Goal: Task Accomplishment & Management: Manage account settings

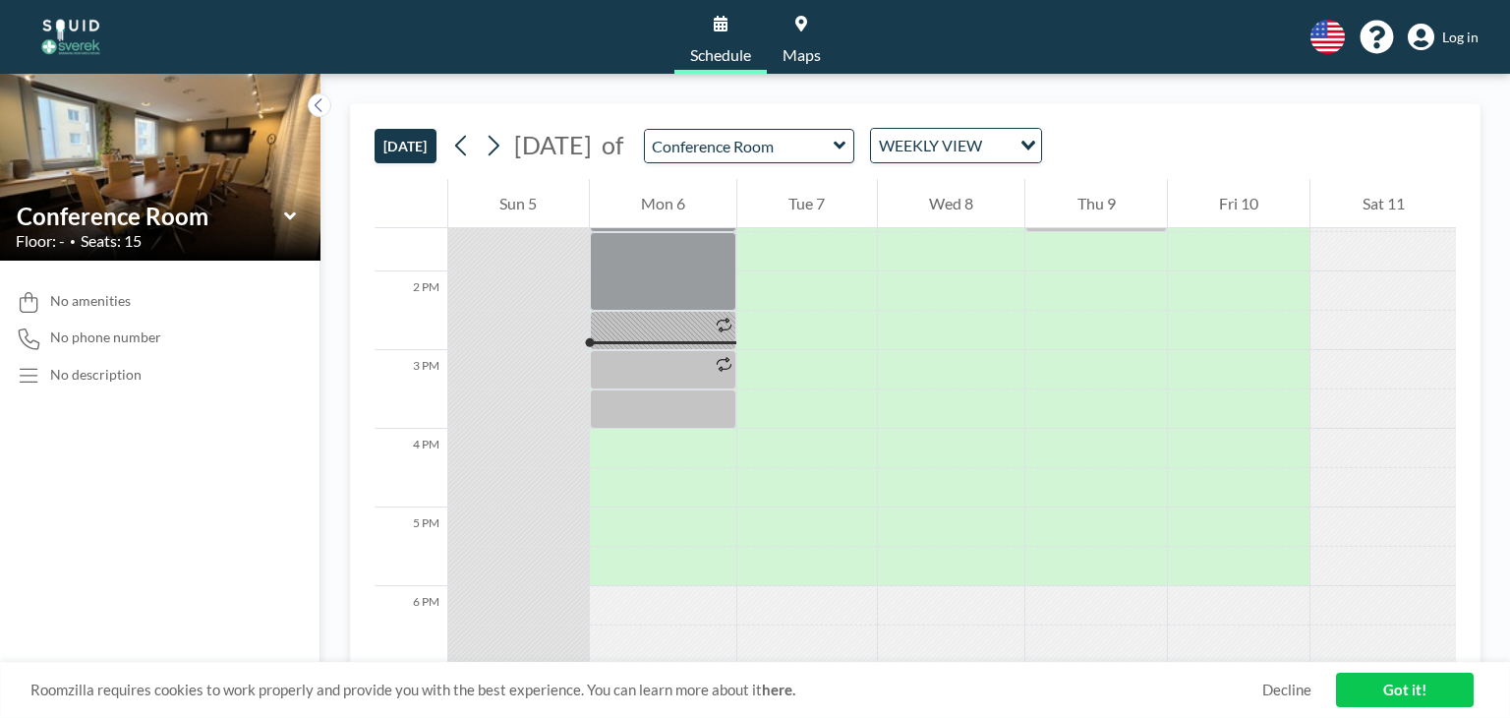
scroll to position [1062, 0]
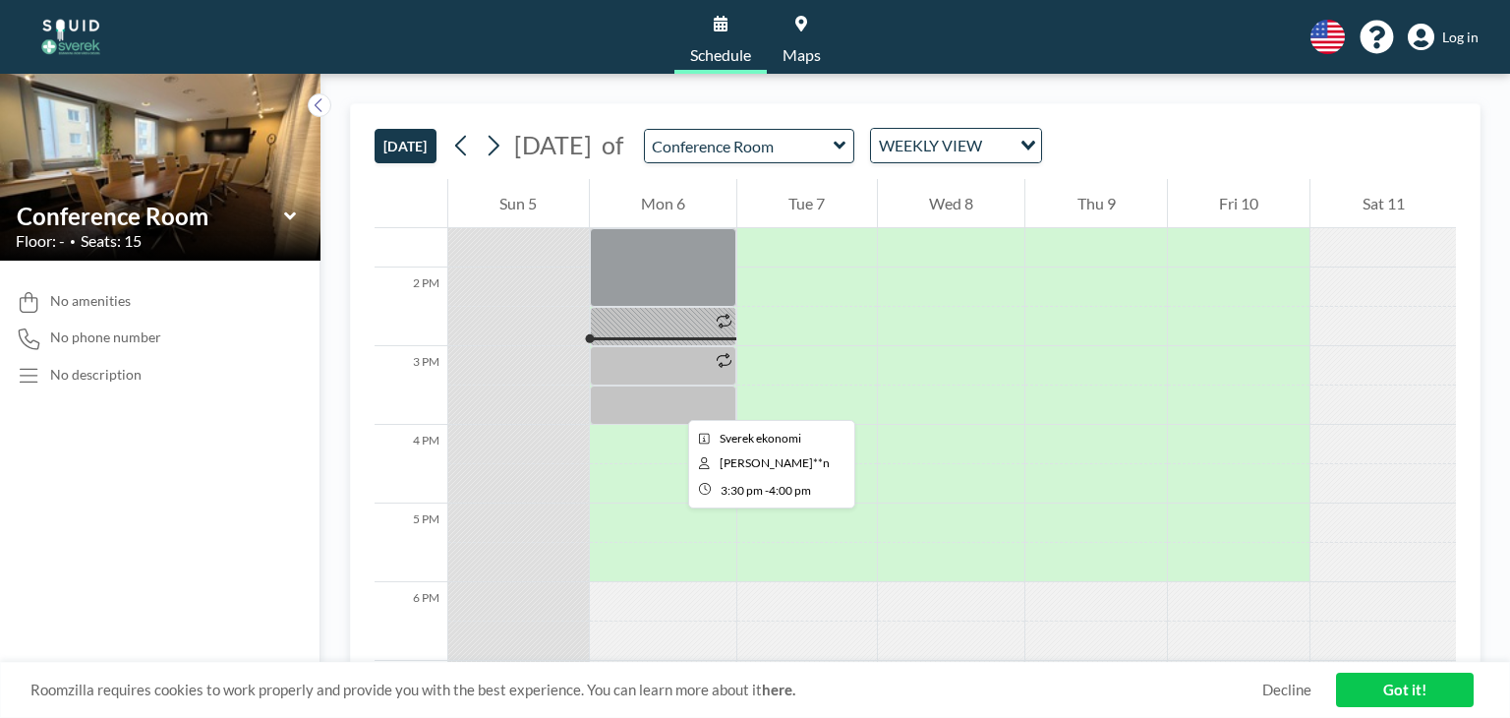
click at [673, 402] on div at bounding box center [663, 404] width 147 height 39
click at [657, 402] on div at bounding box center [663, 404] width 147 height 39
click at [666, 400] on div at bounding box center [663, 404] width 147 height 39
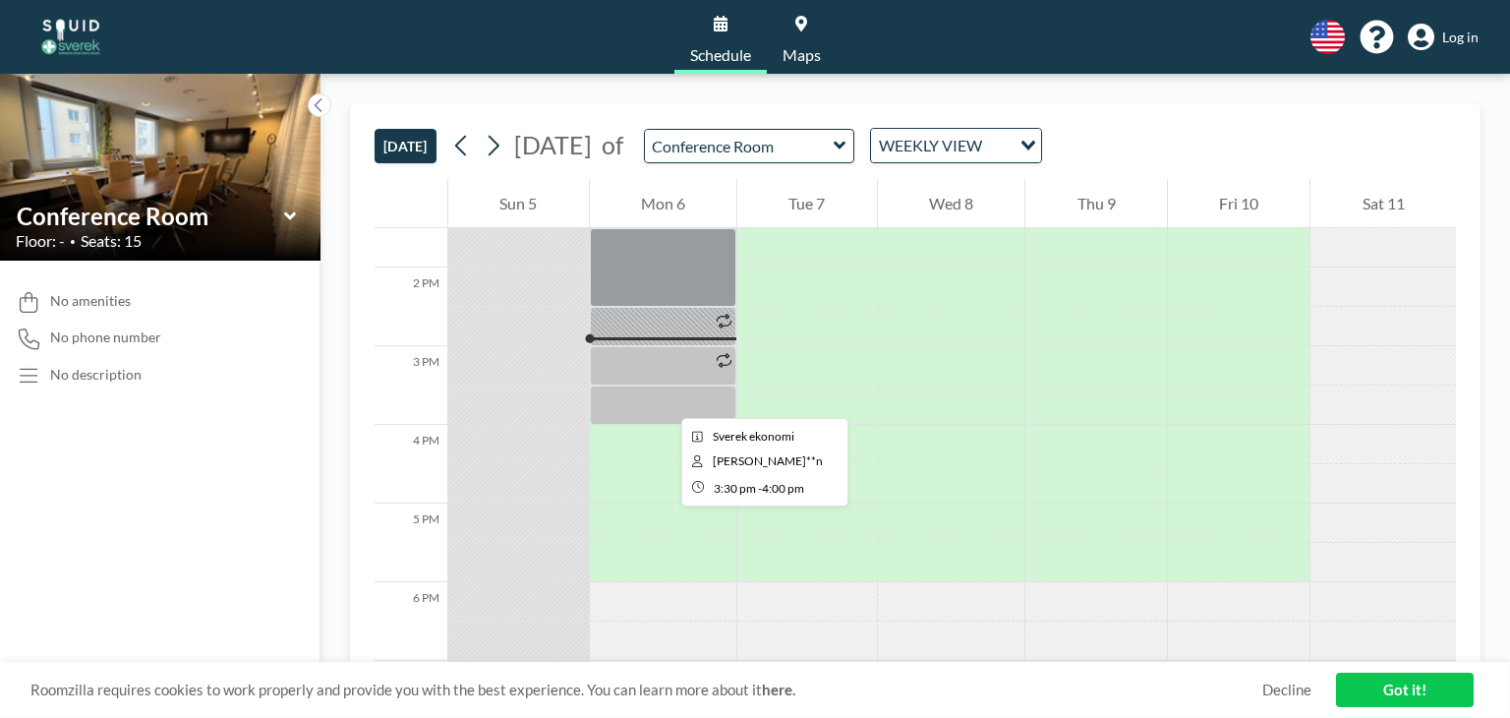
click at [666, 400] on div at bounding box center [663, 404] width 147 height 39
click at [684, 398] on div at bounding box center [663, 404] width 147 height 39
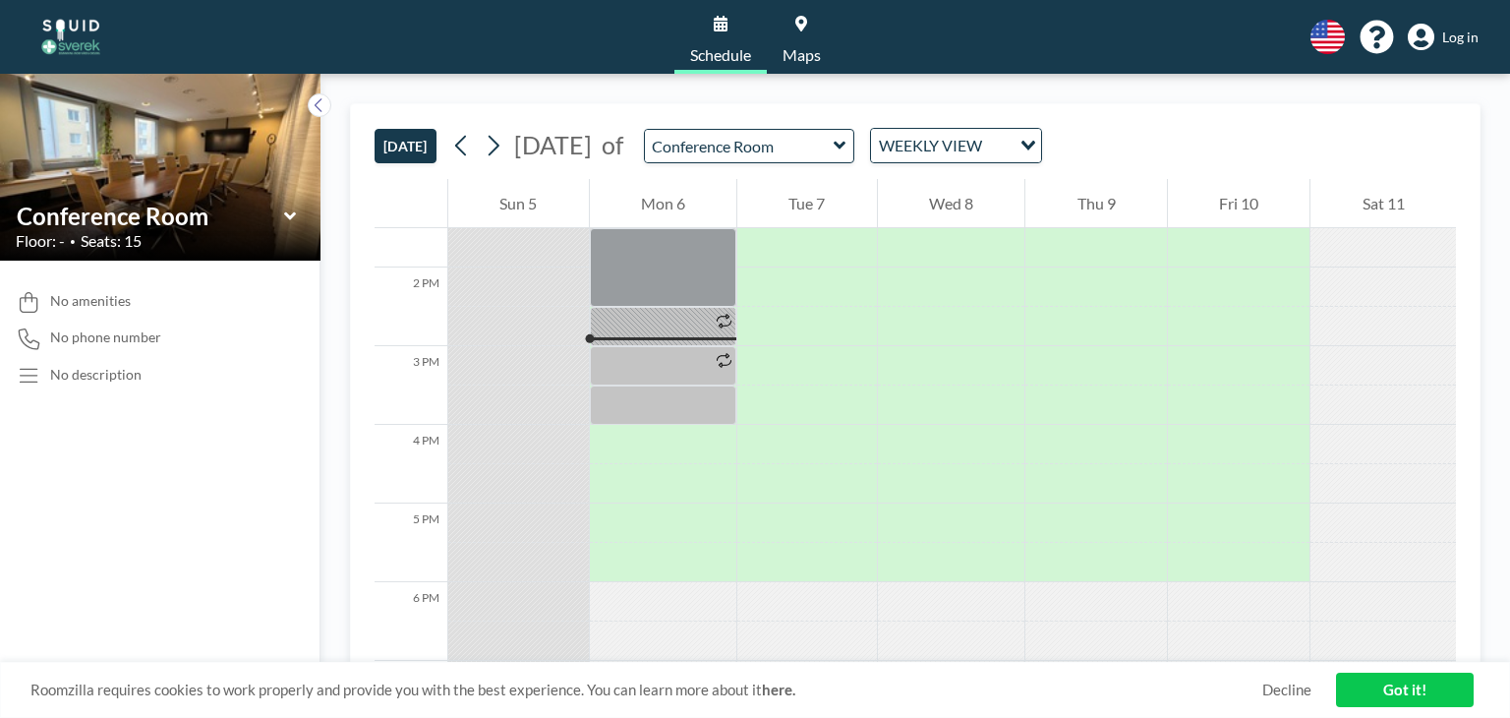
click at [1471, 32] on span "Log in" at bounding box center [1460, 38] width 36 height 18
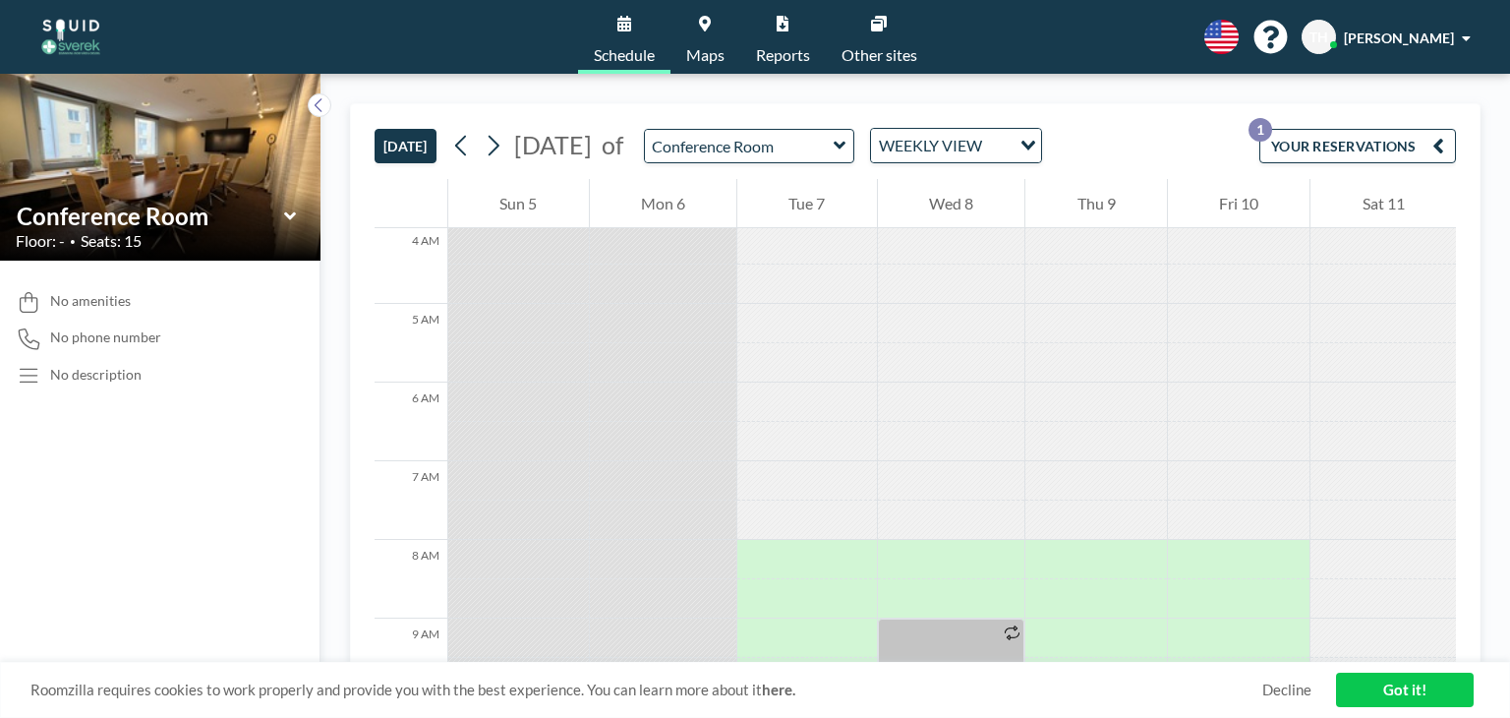
scroll to position [323, 0]
click at [1318, 150] on button "YOUR RESERVATIONS 1" at bounding box center [1358, 146] width 197 height 34
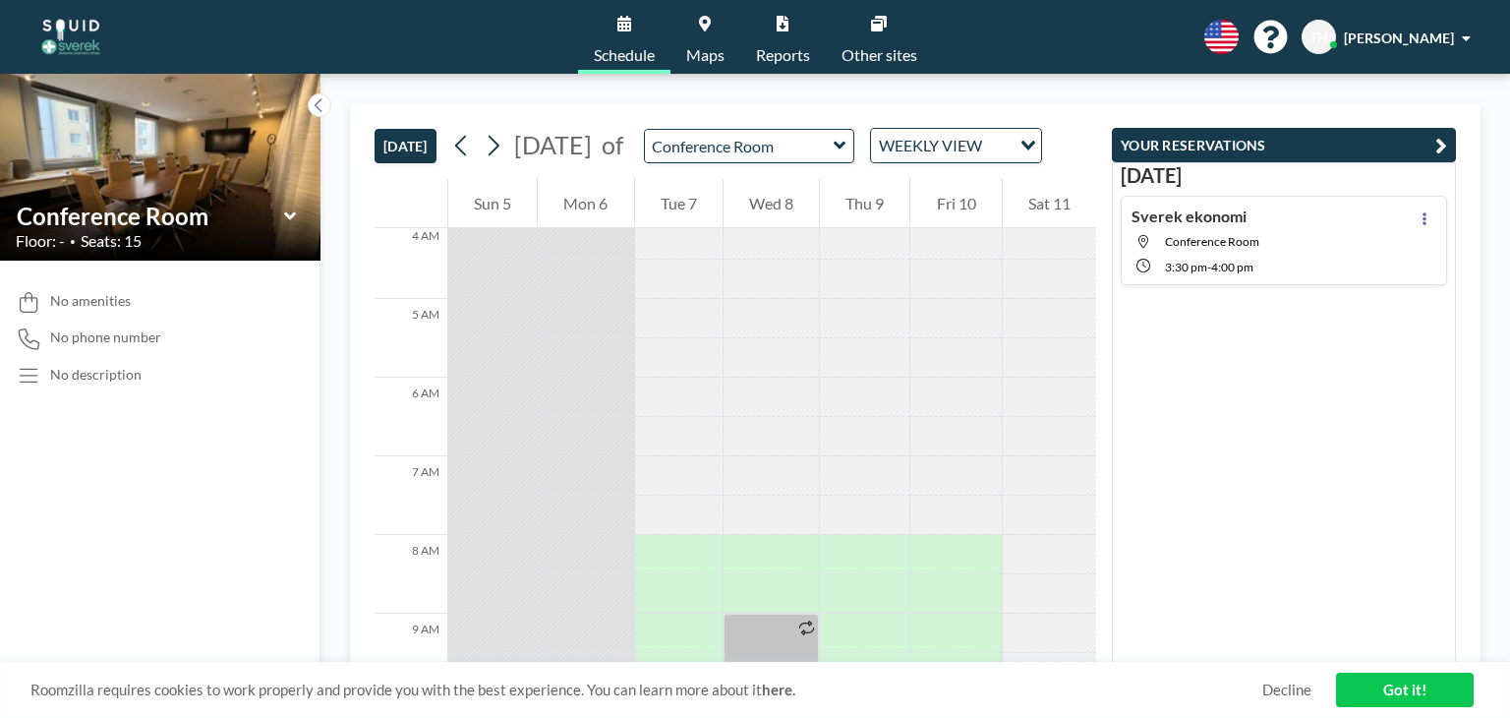
click at [1241, 257] on div "3:30 PM - 4:00 PM" at bounding box center [1212, 266] width 94 height 18
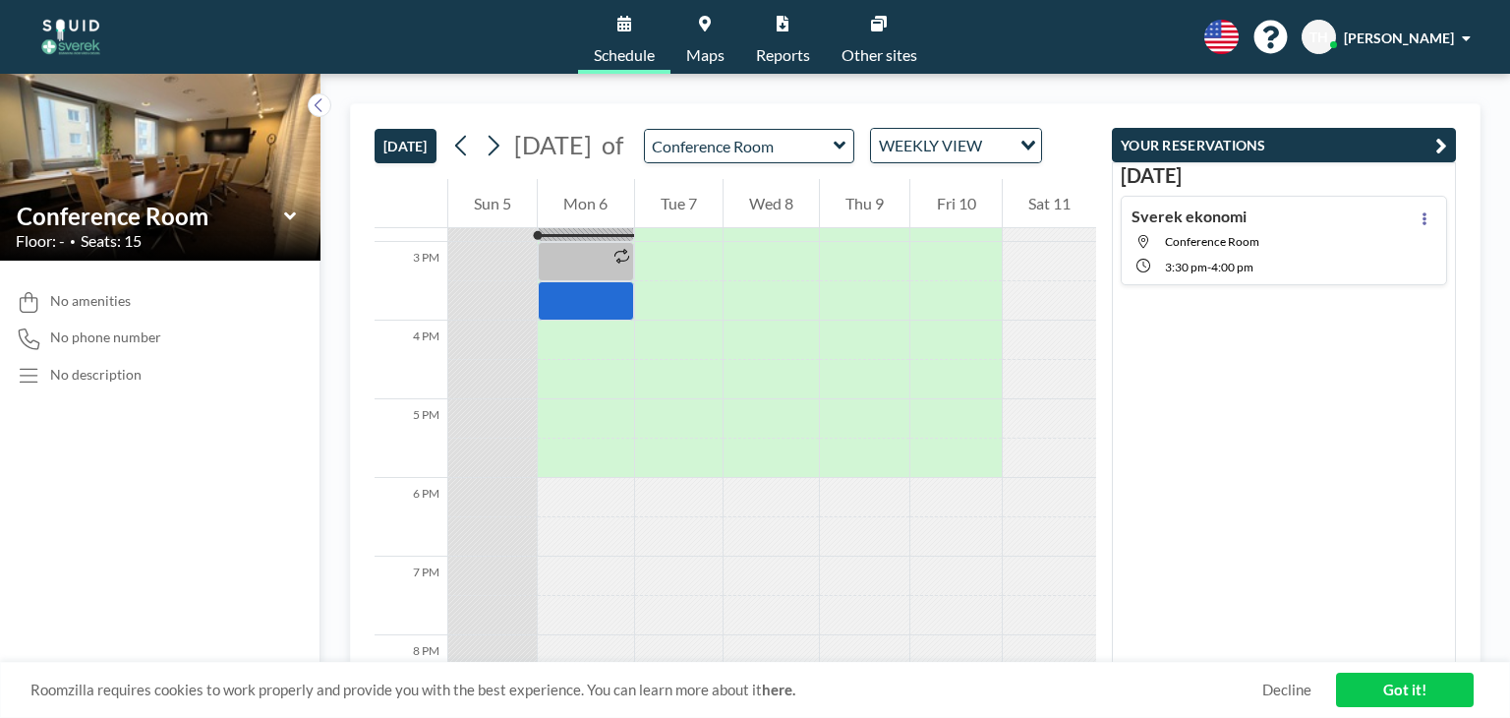
scroll to position [1180, 0]
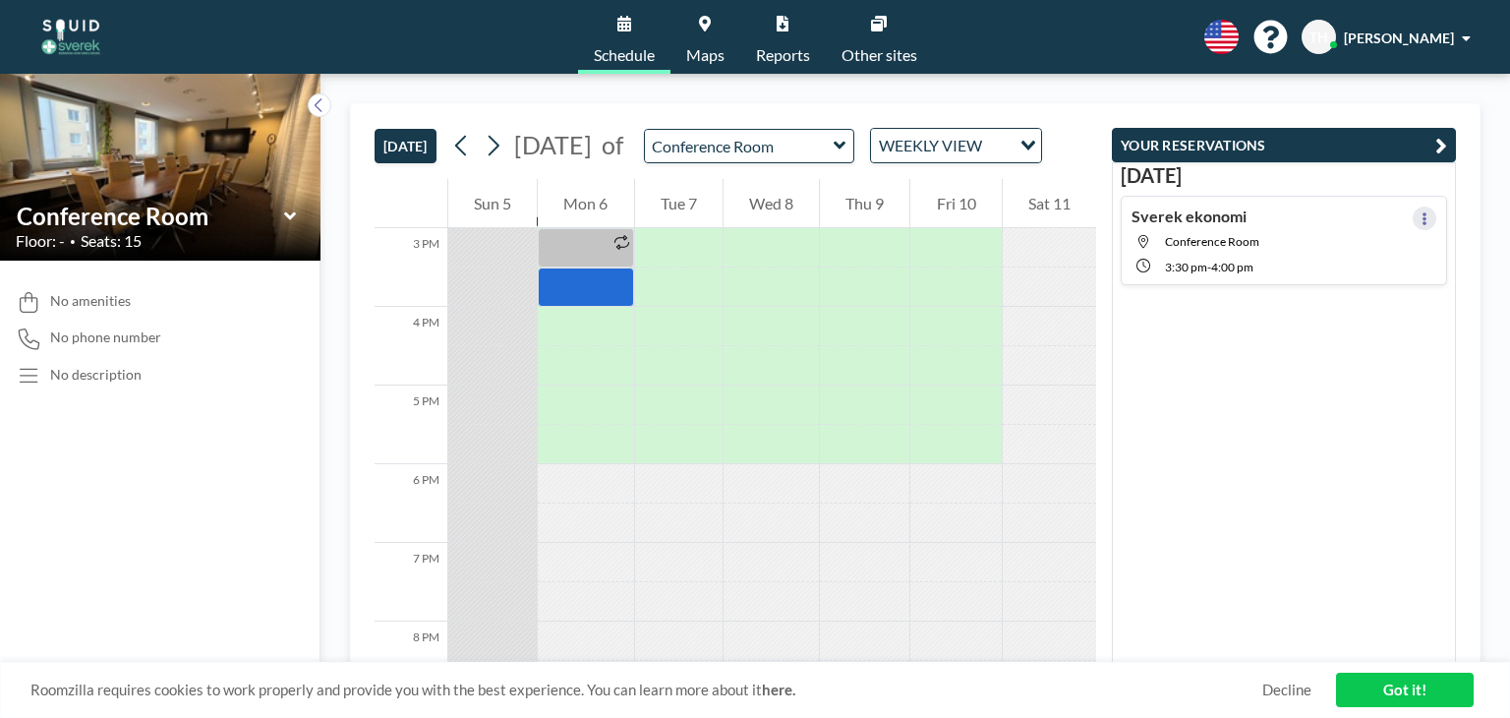
click at [1420, 216] on button at bounding box center [1425, 218] width 24 height 24
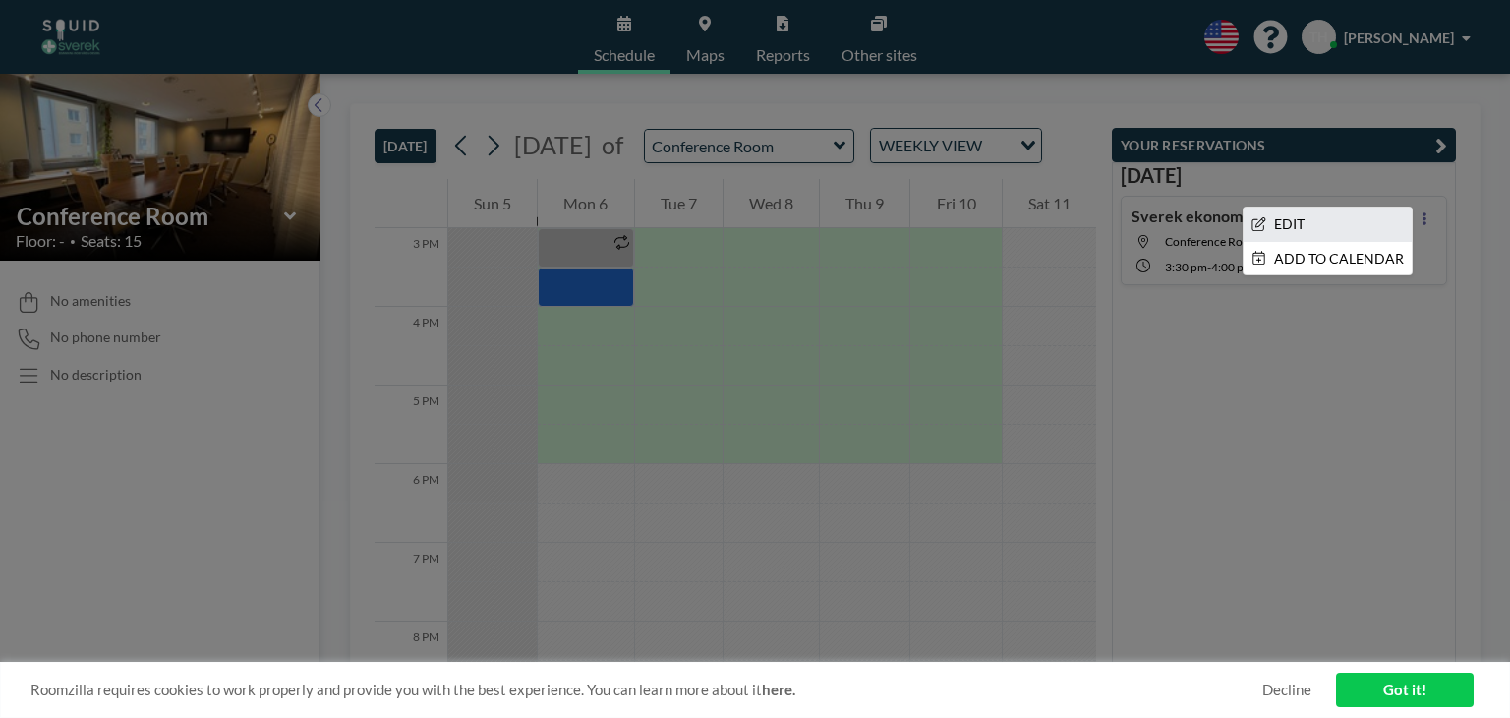
click at [1332, 221] on li "EDIT" at bounding box center [1328, 223] width 168 height 33
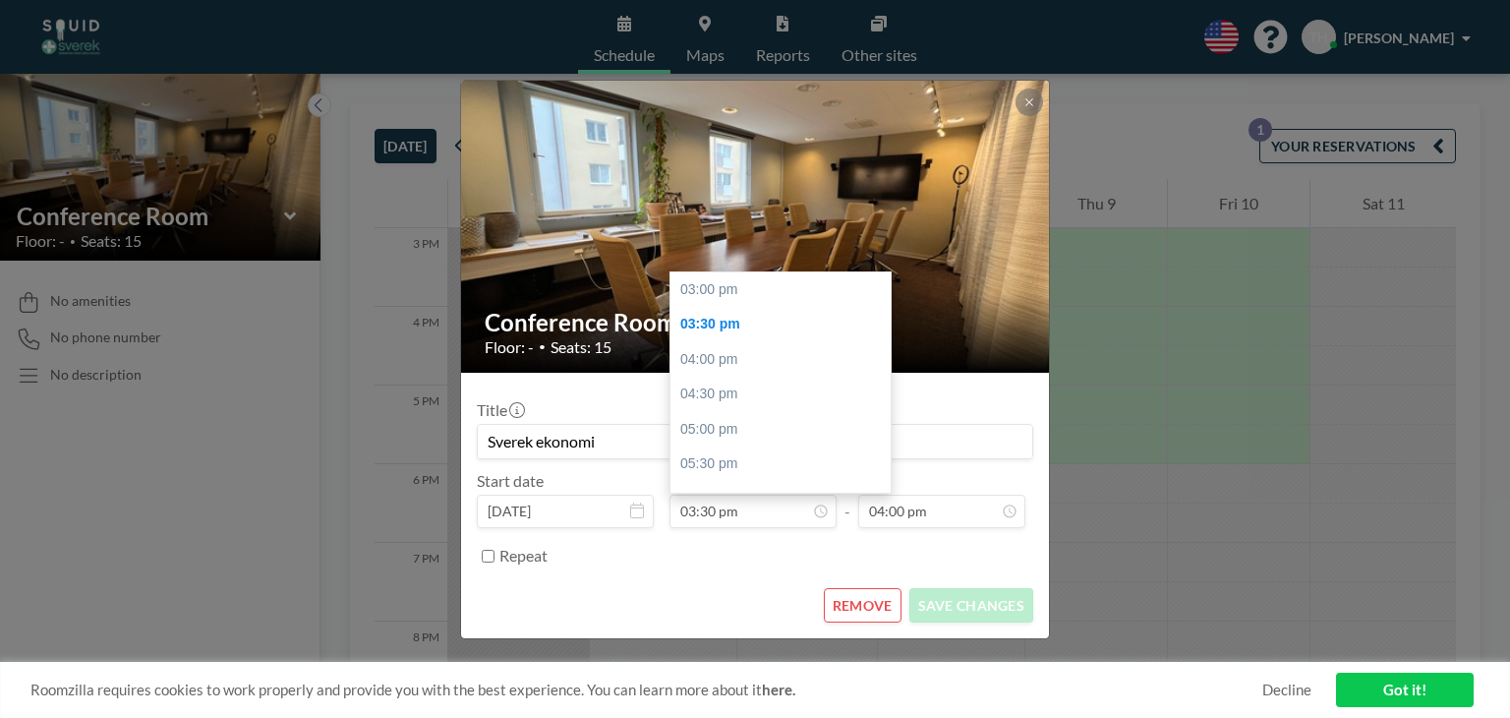
scroll to position [35, 0]
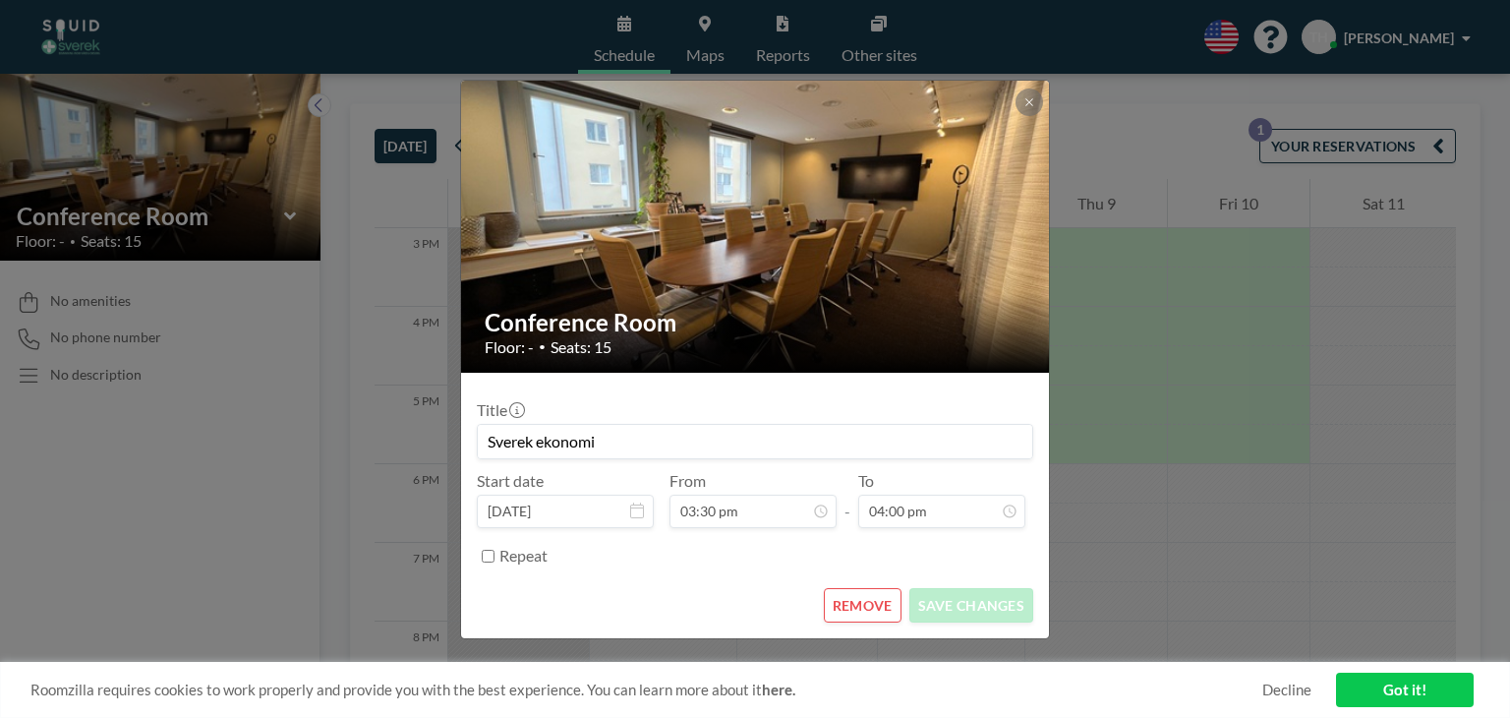
click at [877, 596] on button "REMOVE" at bounding box center [863, 605] width 78 height 34
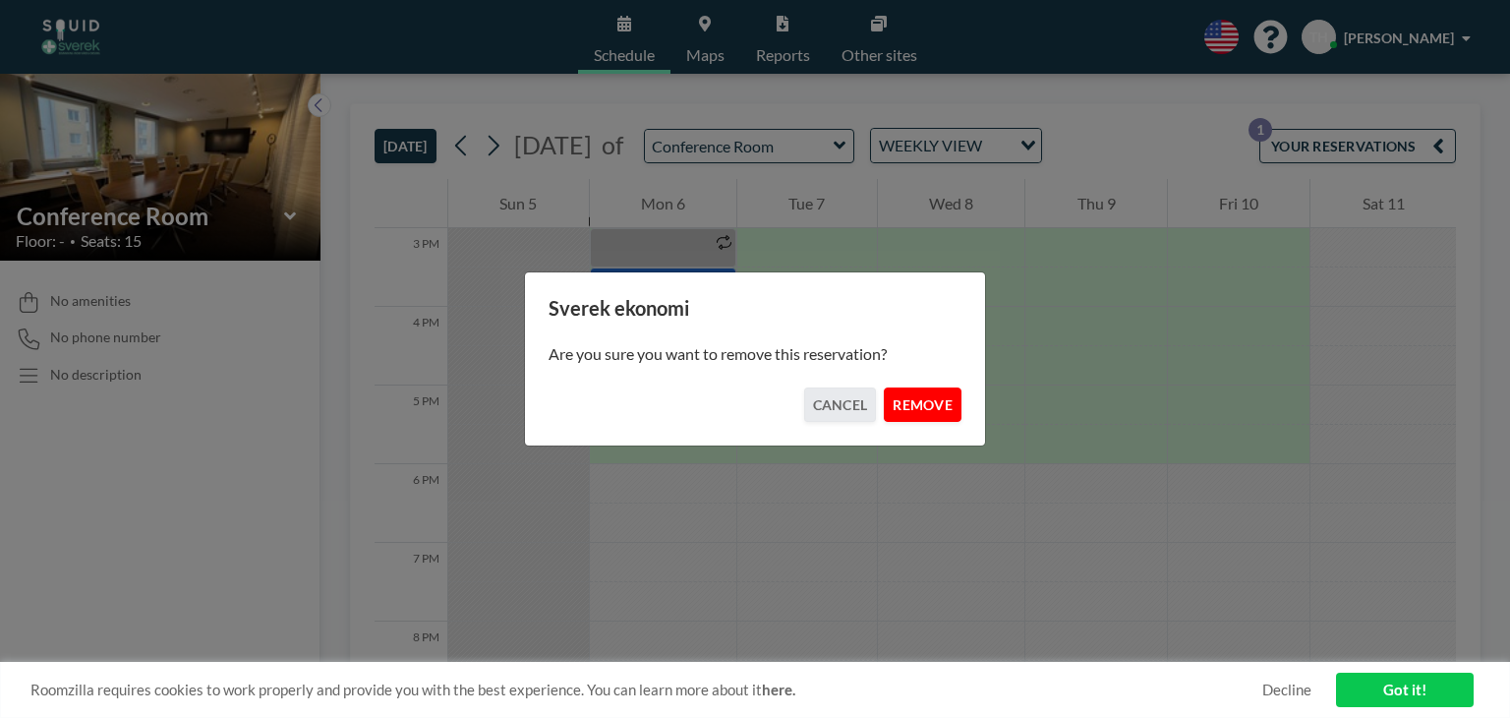
click at [940, 400] on button "REMOVE" at bounding box center [923, 404] width 78 height 34
